Goal: Task Accomplishment & Management: Use online tool/utility

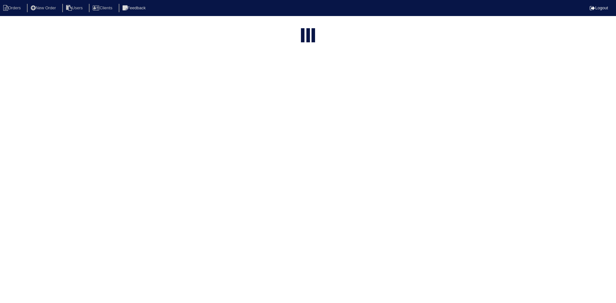
select select "15"
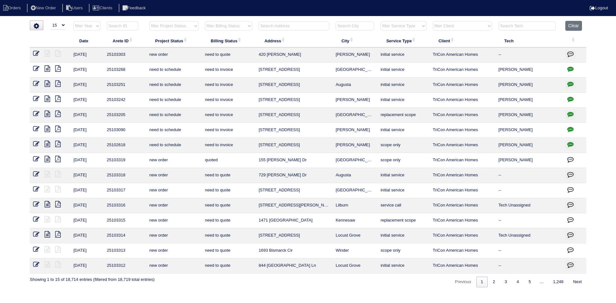
click at [295, 27] on input "text" at bounding box center [294, 26] width 71 height 9
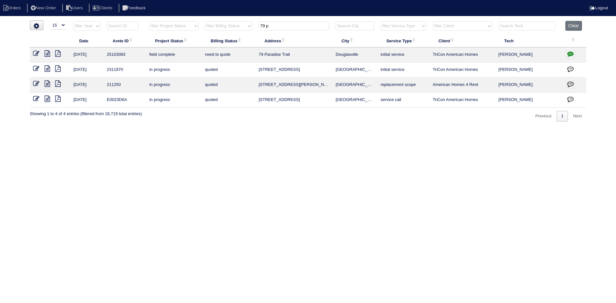
type input "79 p"
click at [47, 53] on icon at bounding box center [47, 53] width 5 height 6
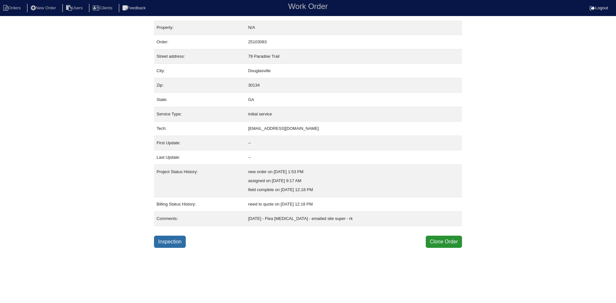
click at [180, 246] on link "Inspection" at bounding box center [170, 242] width 32 height 12
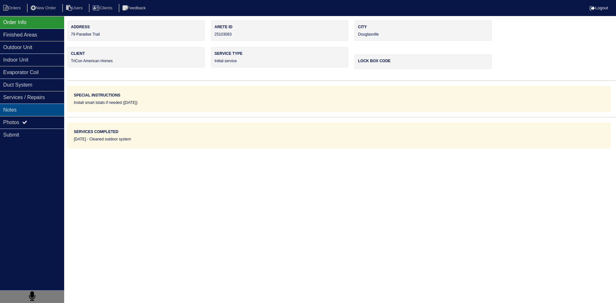
click at [51, 114] on div "Notes" at bounding box center [32, 110] width 64 height 13
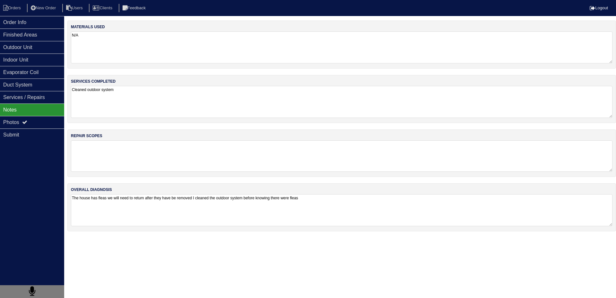
click at [134, 154] on textarea at bounding box center [342, 156] width 542 height 31
click at [126, 201] on textarea "The house has fleas we will need to return after they have be removed I cleaned…" at bounding box center [342, 210] width 542 height 32
click at [27, 24] on div "Order Info" at bounding box center [32, 22] width 64 height 13
